Goal: Transaction & Acquisition: Subscribe to service/newsletter

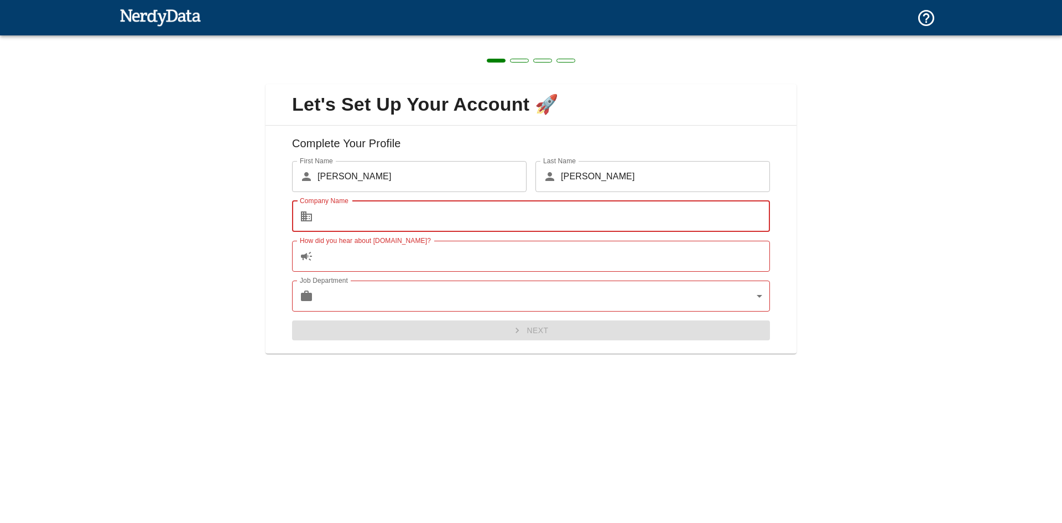
click at [444, 260] on input "How did you hear about [DOMAIN_NAME]?" at bounding box center [543, 256] width 452 height 31
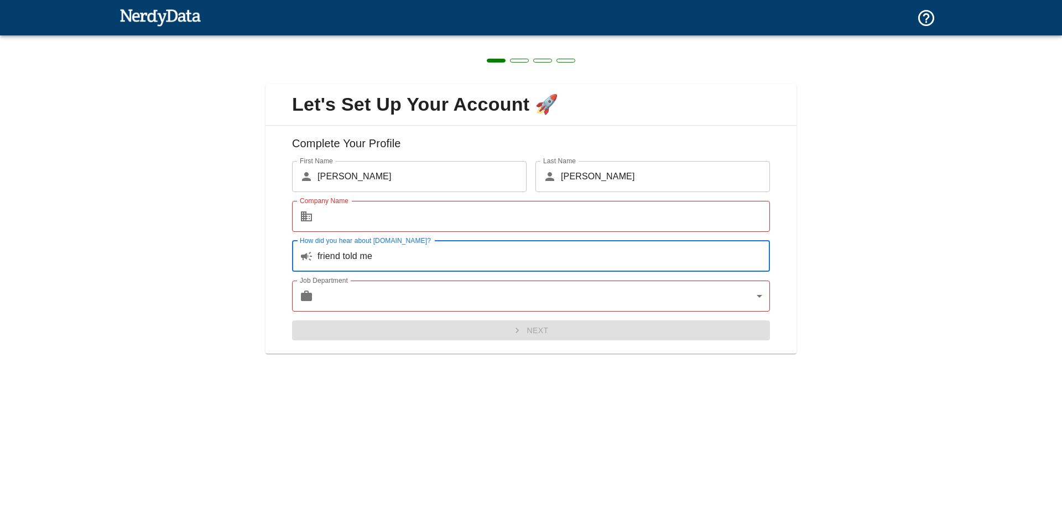
type input "friend told me"
click at [434, 39] on body "Technologies Domains Pricing Products Create a Report Create a list of websites…" at bounding box center [531, 19] width 1062 height 39
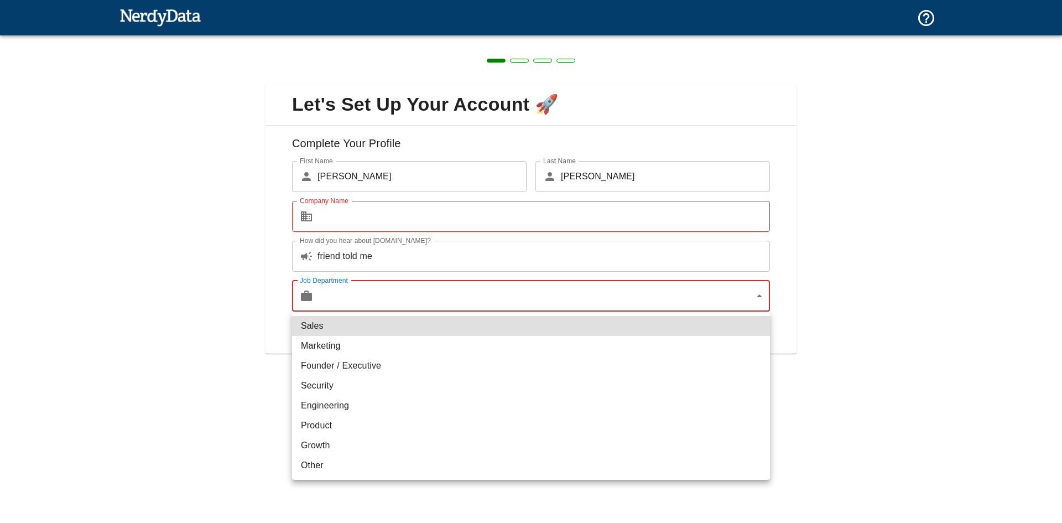
click at [348, 387] on li "Security" at bounding box center [531, 386] width 478 height 20
type input "security"
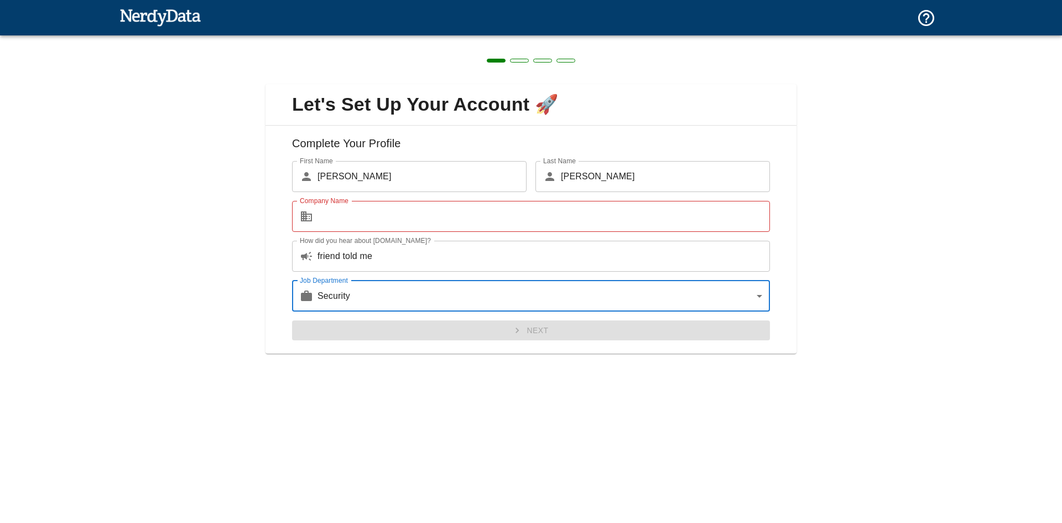
click at [371, 225] on input "Company Name" at bounding box center [543, 216] width 452 height 31
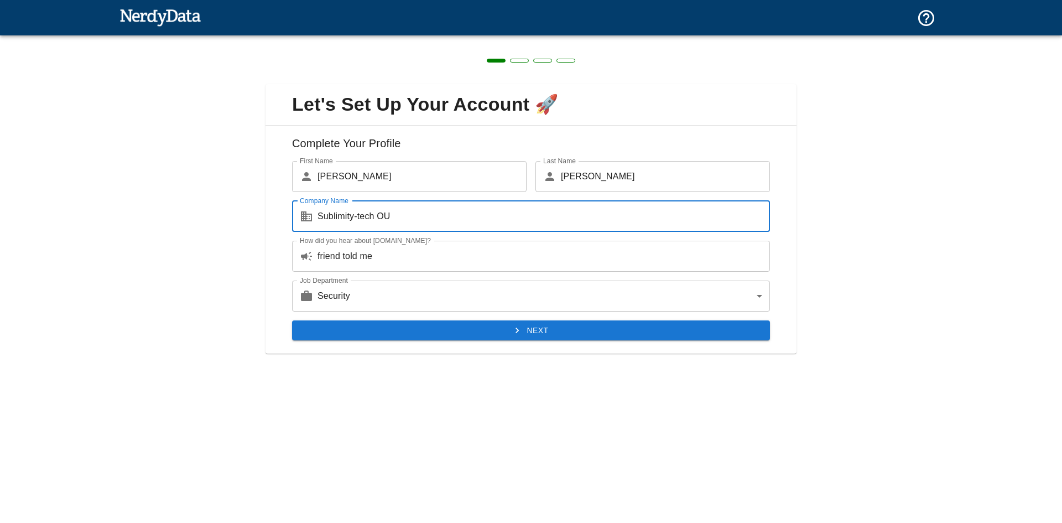
click at [361, 221] on input "Sublimity-tech OU" at bounding box center [543, 216] width 452 height 31
type input "Sublimity-Tech OU"
click at [529, 331] on button "Next" at bounding box center [531, 330] width 478 height 20
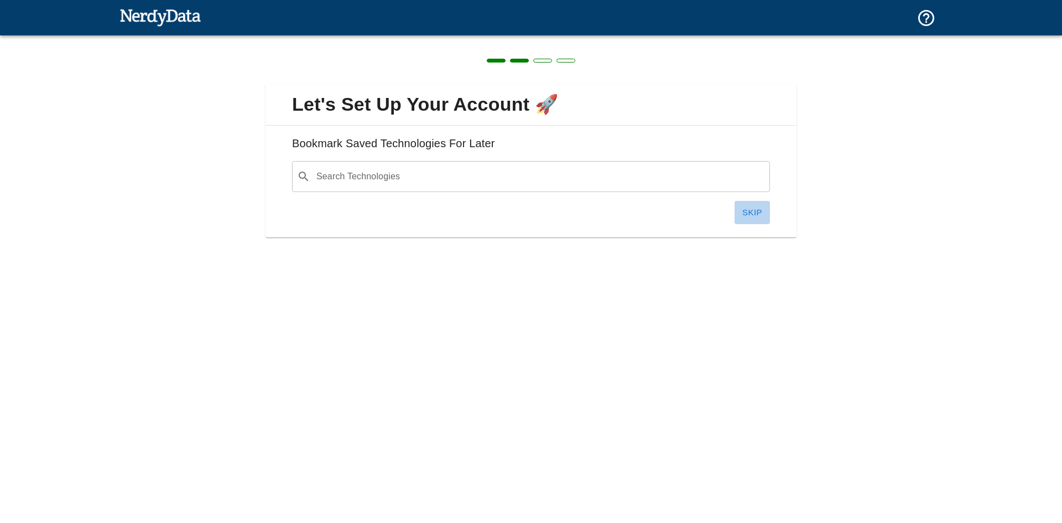
click at [756, 207] on button "Skip" at bounding box center [751, 212] width 35 height 23
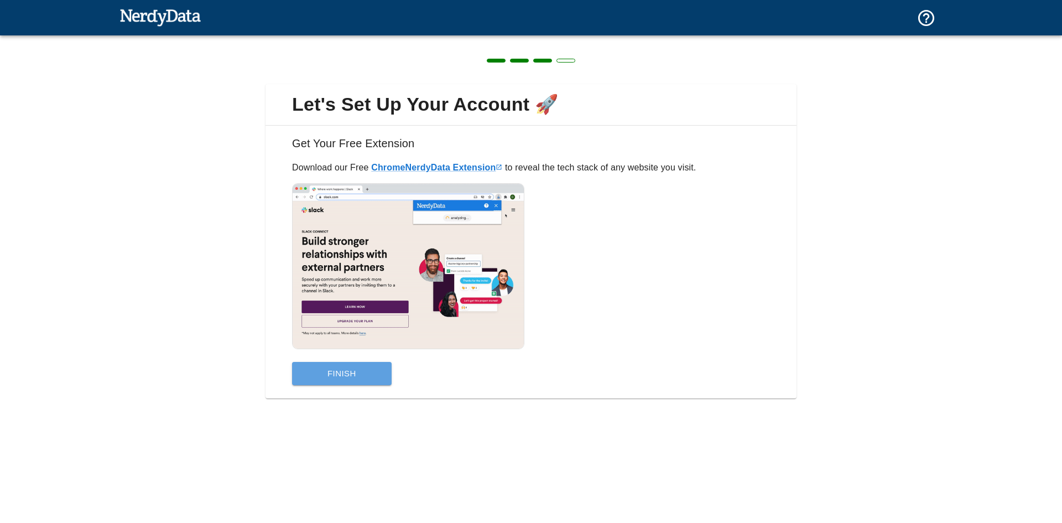
click at [352, 373] on button "Finish" at bounding box center [342, 373] width 100 height 23
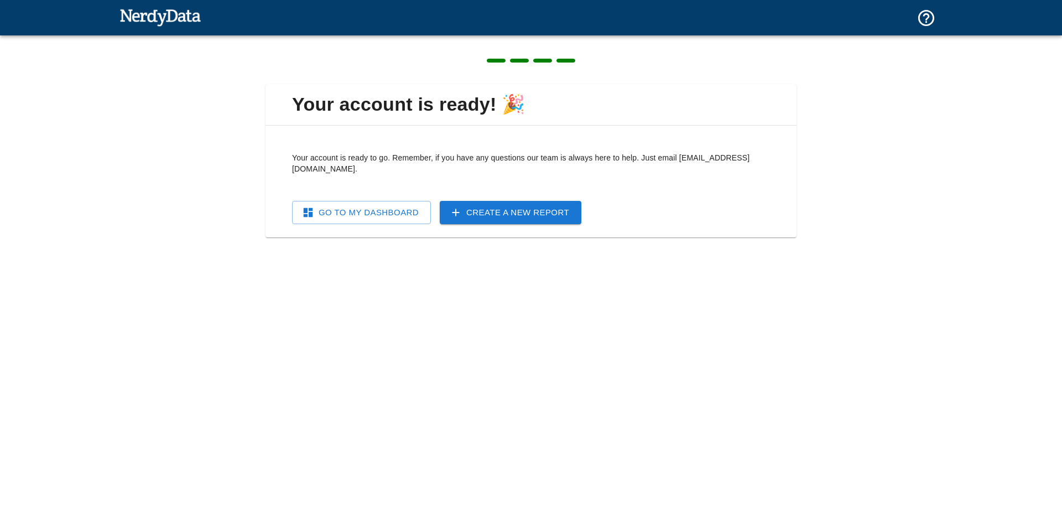
click at [363, 204] on link "Go To My Dashboard" at bounding box center [361, 212] width 139 height 23
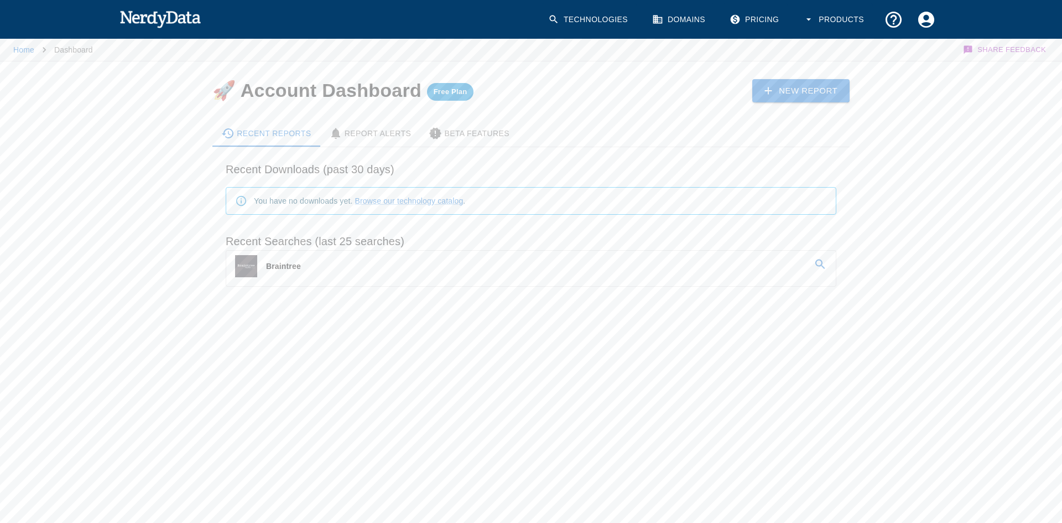
click at [461, 93] on span "Free Plan" at bounding box center [450, 91] width 47 height 9
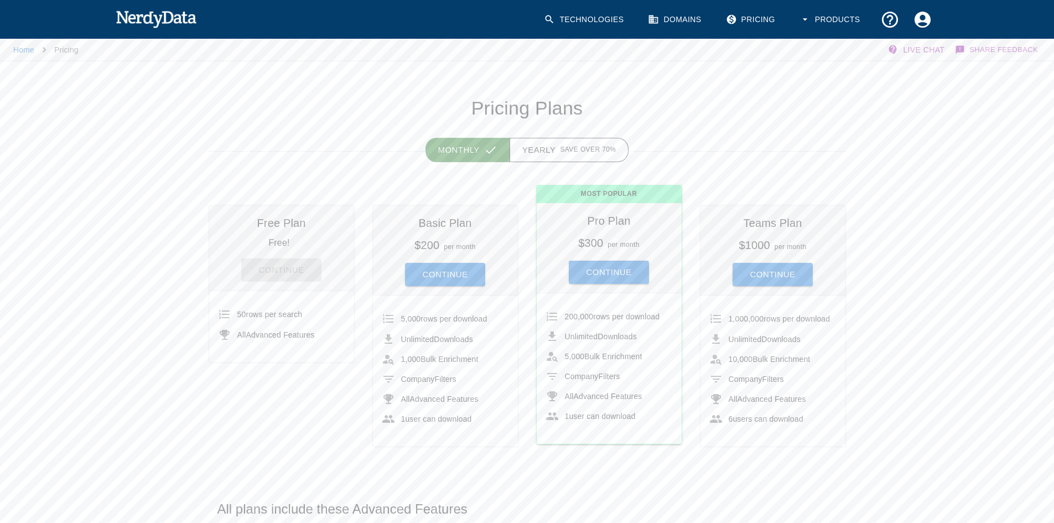
click at [770, 20] on link "Pricing" at bounding box center [751, 19] width 65 height 33
click at [462, 220] on h6 "Basic Plan" at bounding box center [445, 223] width 127 height 18
click at [459, 220] on h6 "Basic Plan" at bounding box center [445, 223] width 127 height 18
click at [457, 268] on button "Continue" at bounding box center [445, 274] width 81 height 23
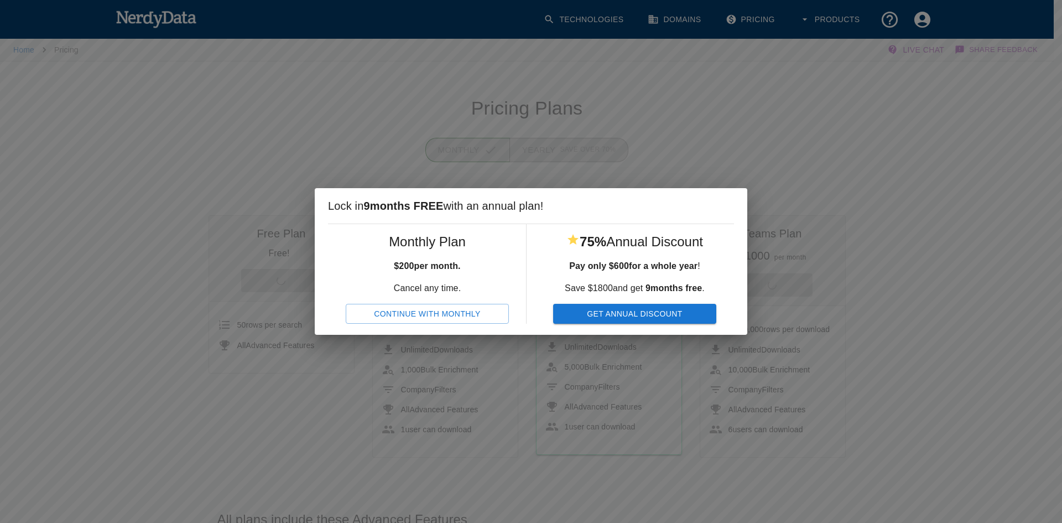
click at [463, 310] on button "Continue With Monthly" at bounding box center [427, 314] width 163 height 20
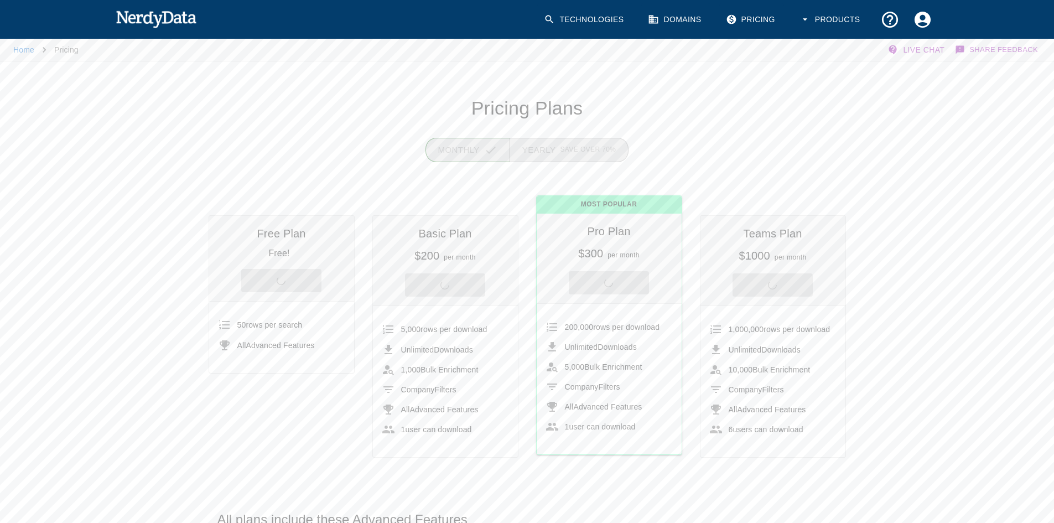
scroll to position [352, 0]
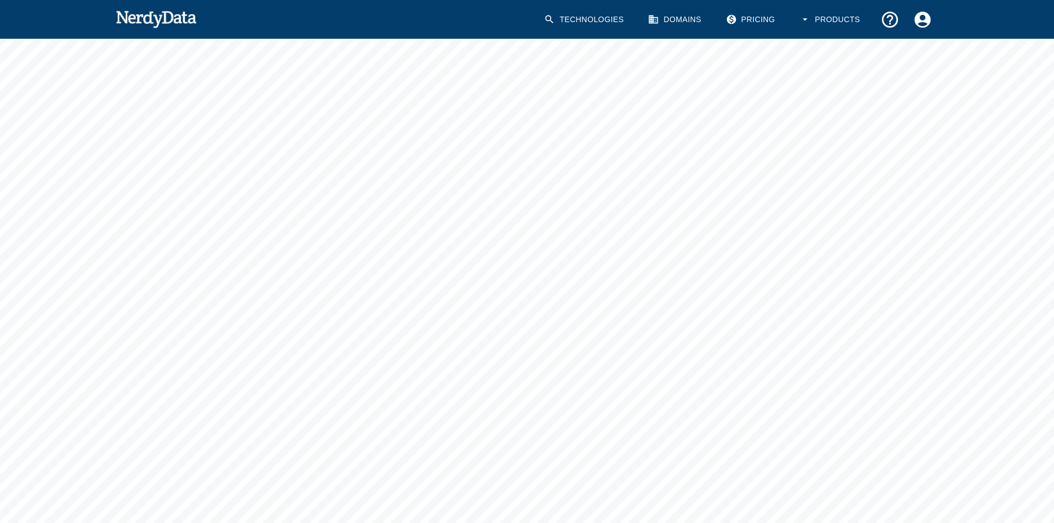
scroll to position [102, 0]
click at [981, 252] on div "Home Pricing Live Chat Share Feedback Back To Pricing Plans" at bounding box center [527, 284] width 1054 height 698
